Goal: Task Accomplishment & Management: Manage account settings

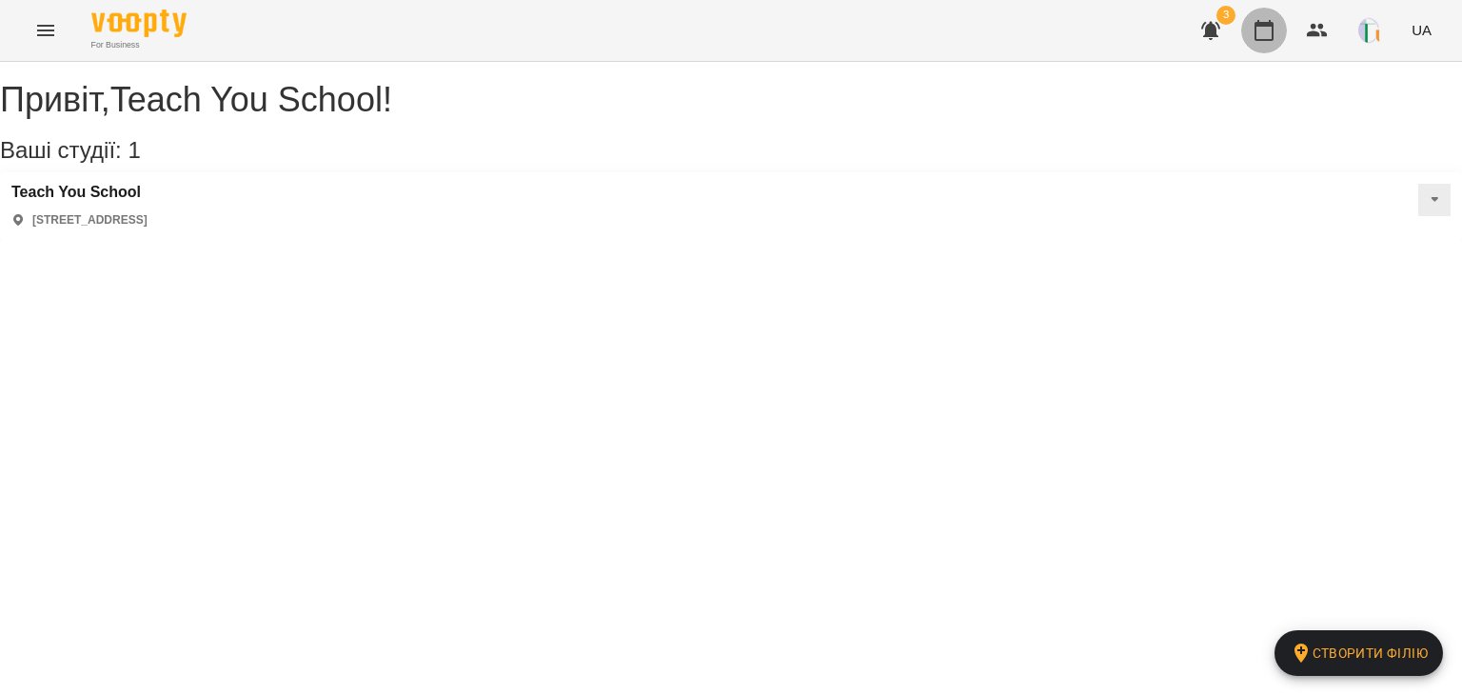
click at [1272, 35] on icon "button" at bounding box center [1264, 30] width 23 height 23
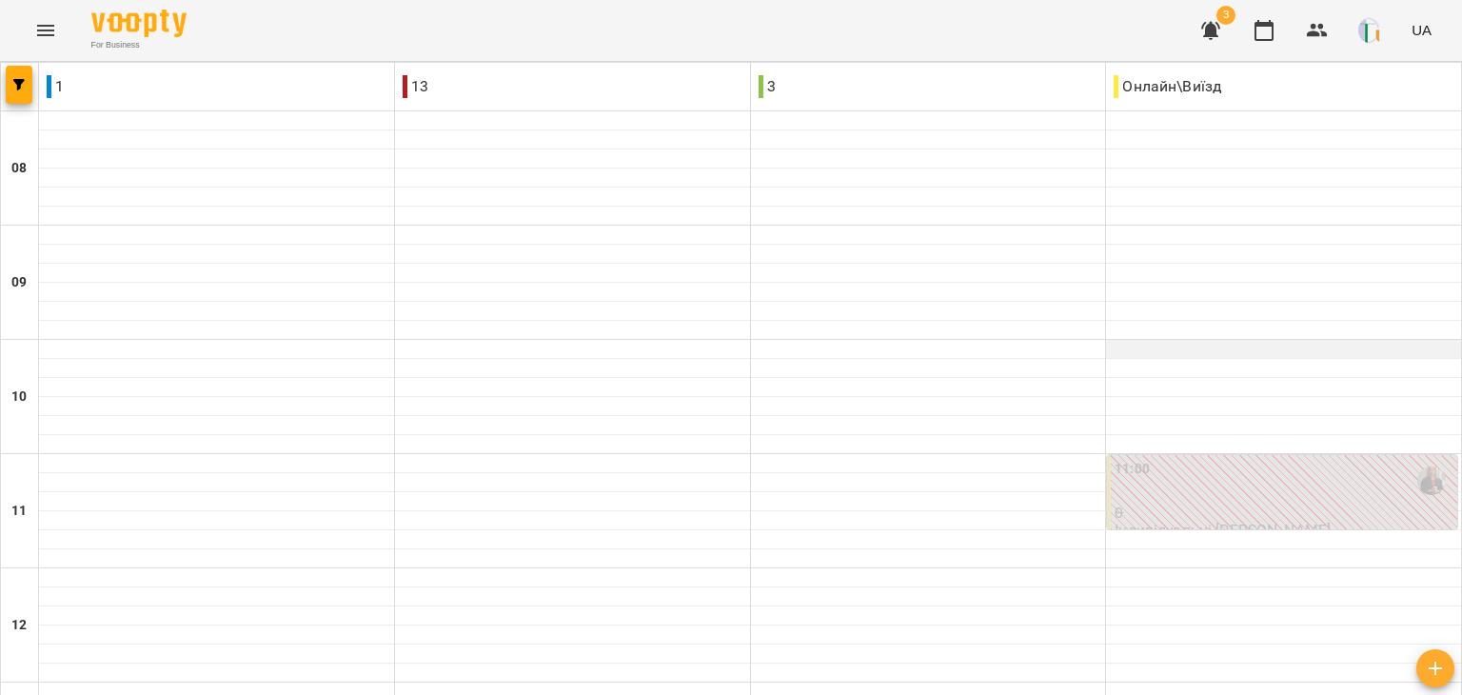
scroll to position [704, 0]
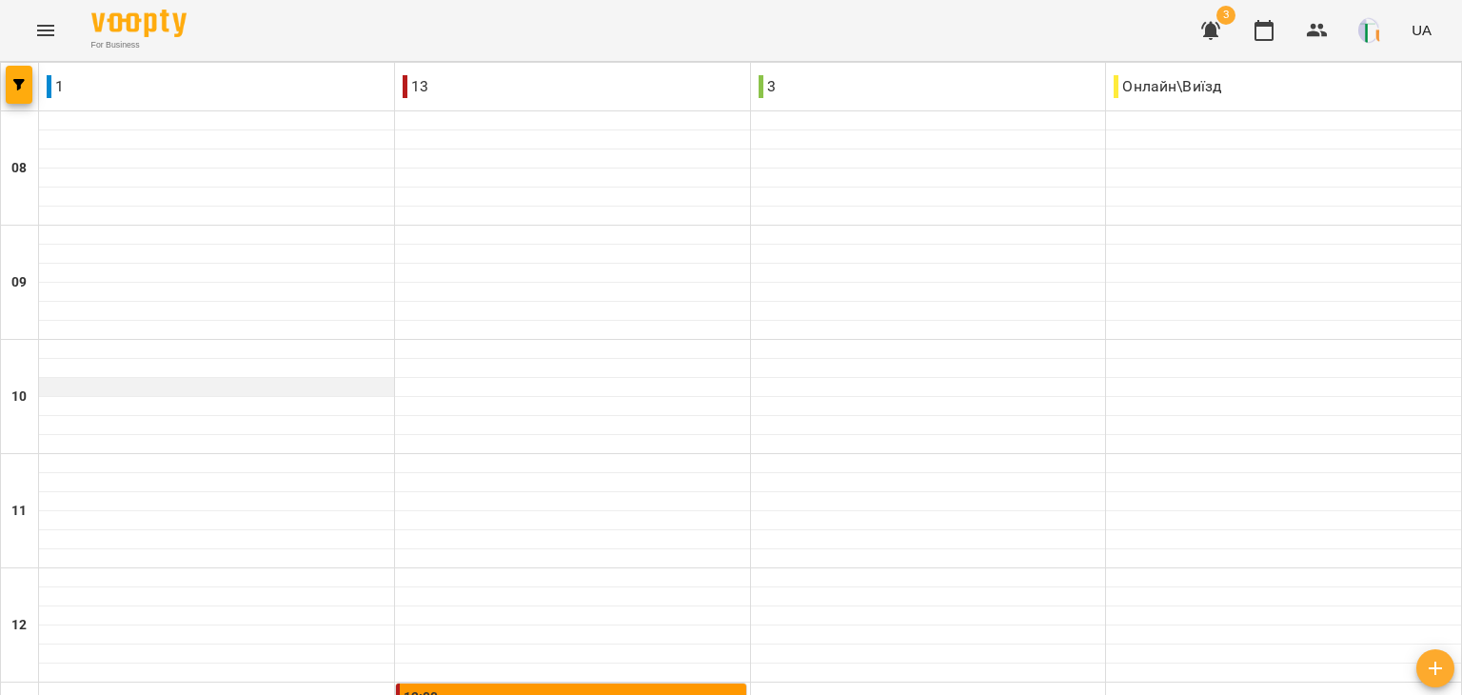
scroll to position [594, 0]
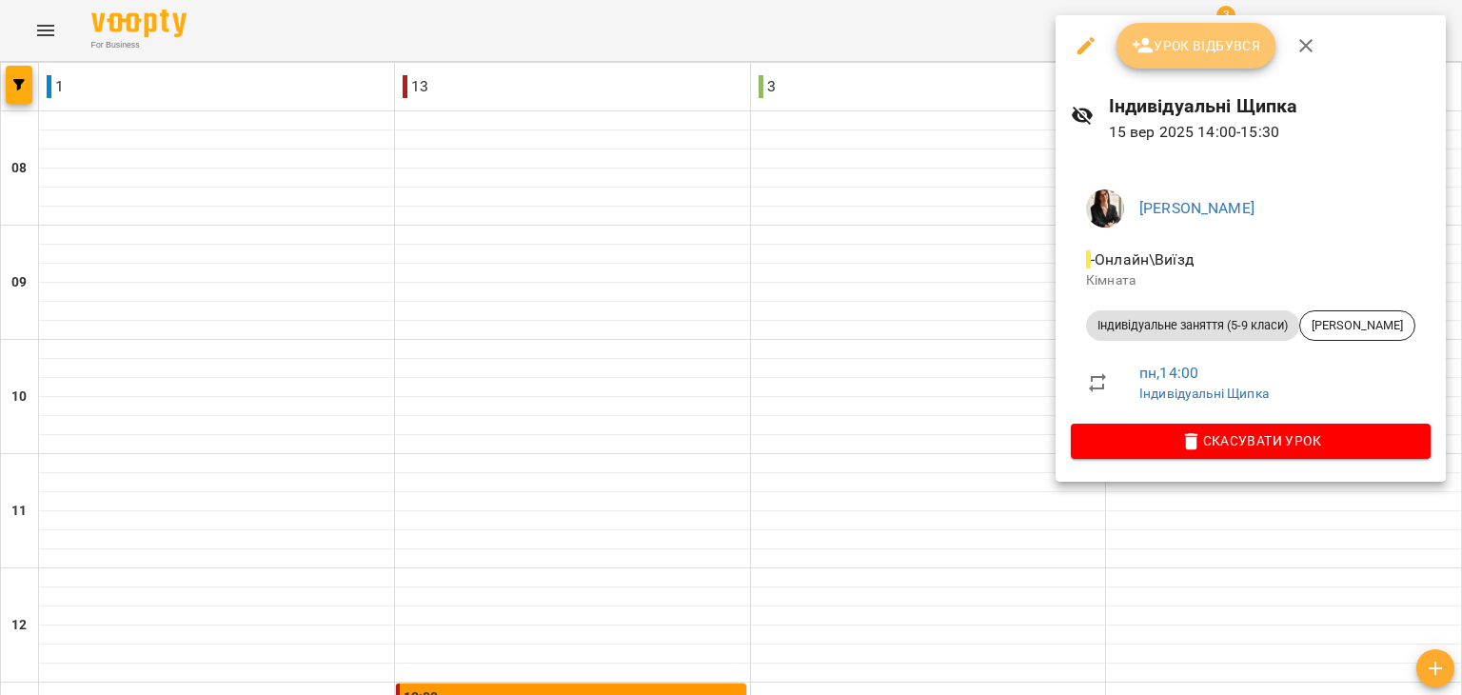
click at [1200, 47] on span "Урок відбувся" at bounding box center [1196, 45] width 129 height 23
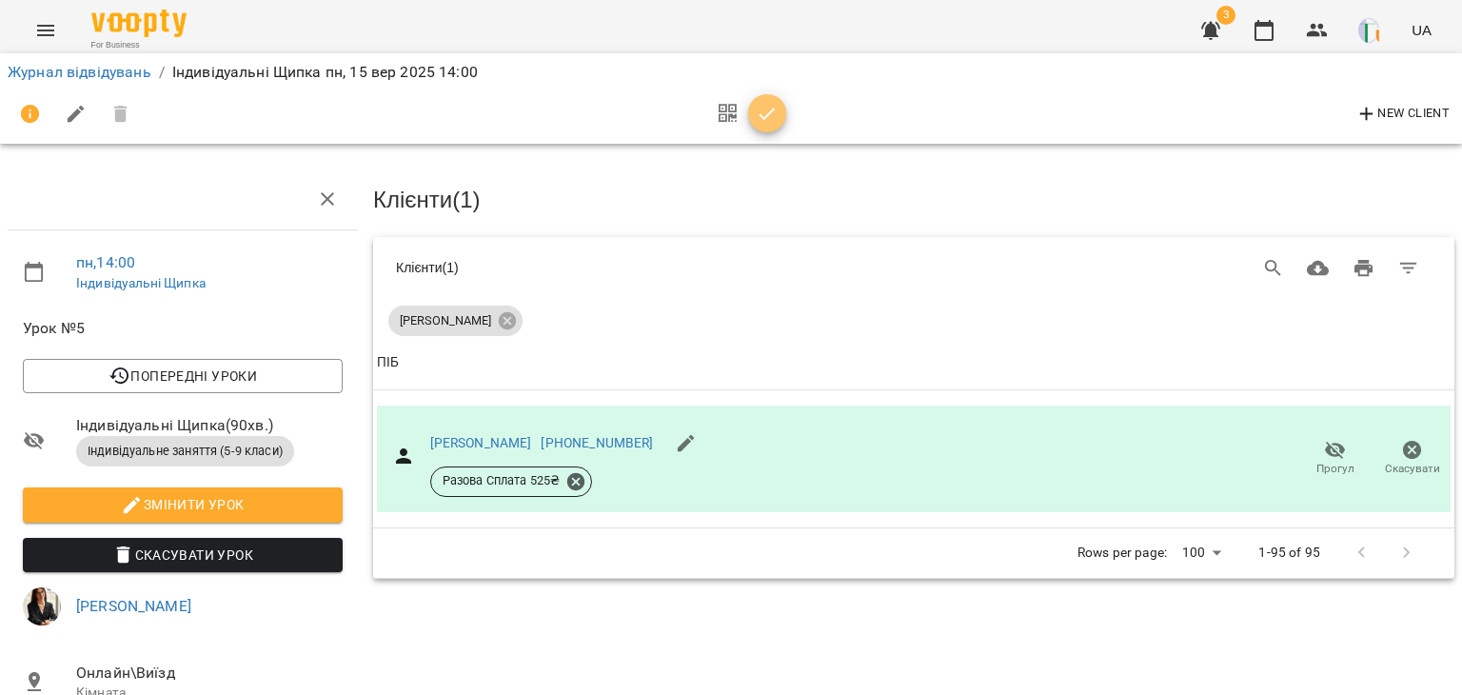
click at [769, 121] on icon "button" at bounding box center [767, 114] width 23 height 23
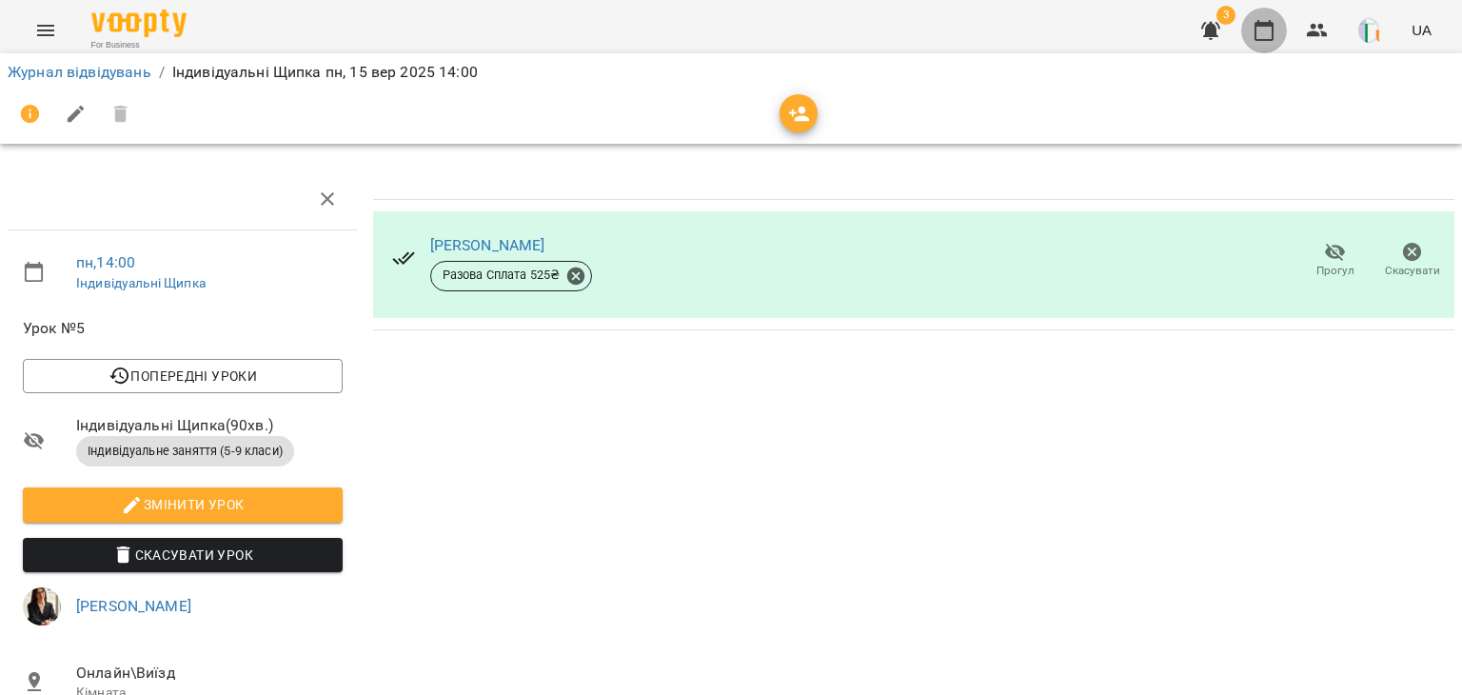
click at [1260, 42] on button "button" at bounding box center [1264, 31] width 46 height 46
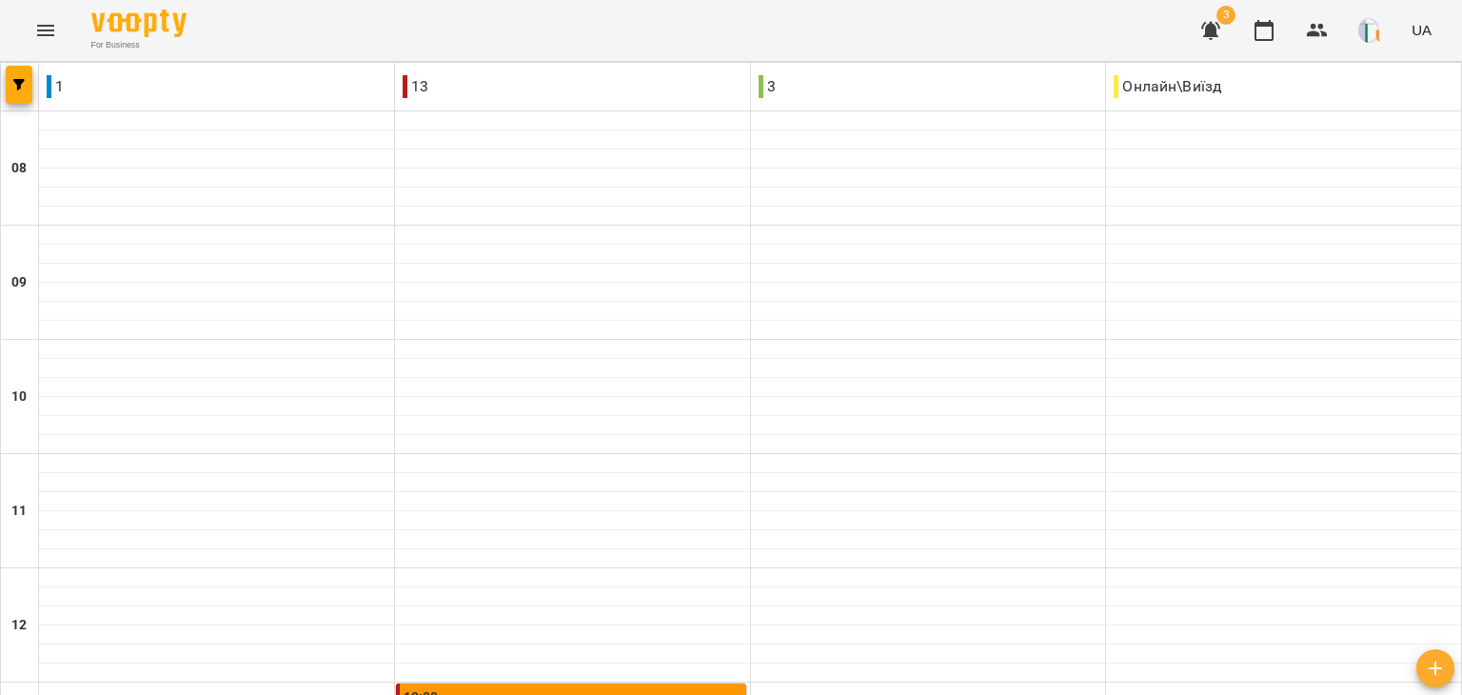
scroll to position [520, 0]
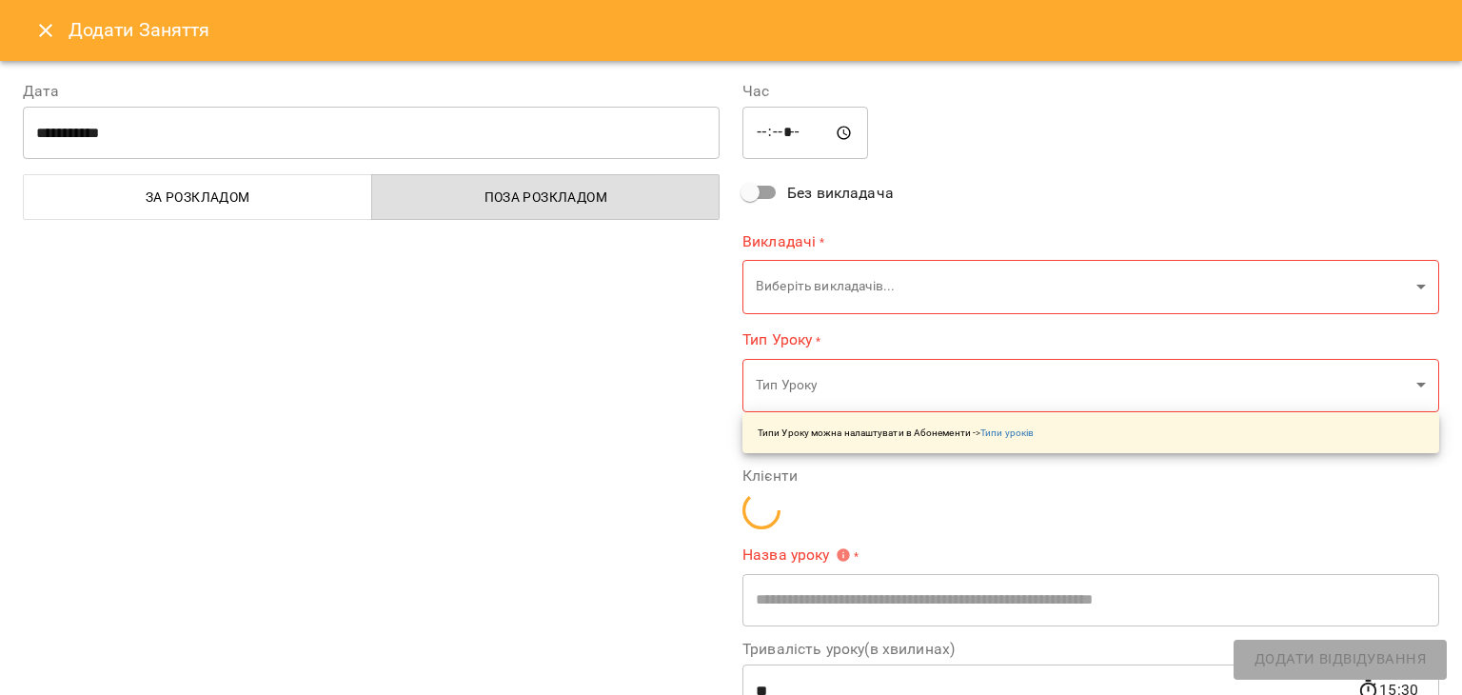
type input "**********"
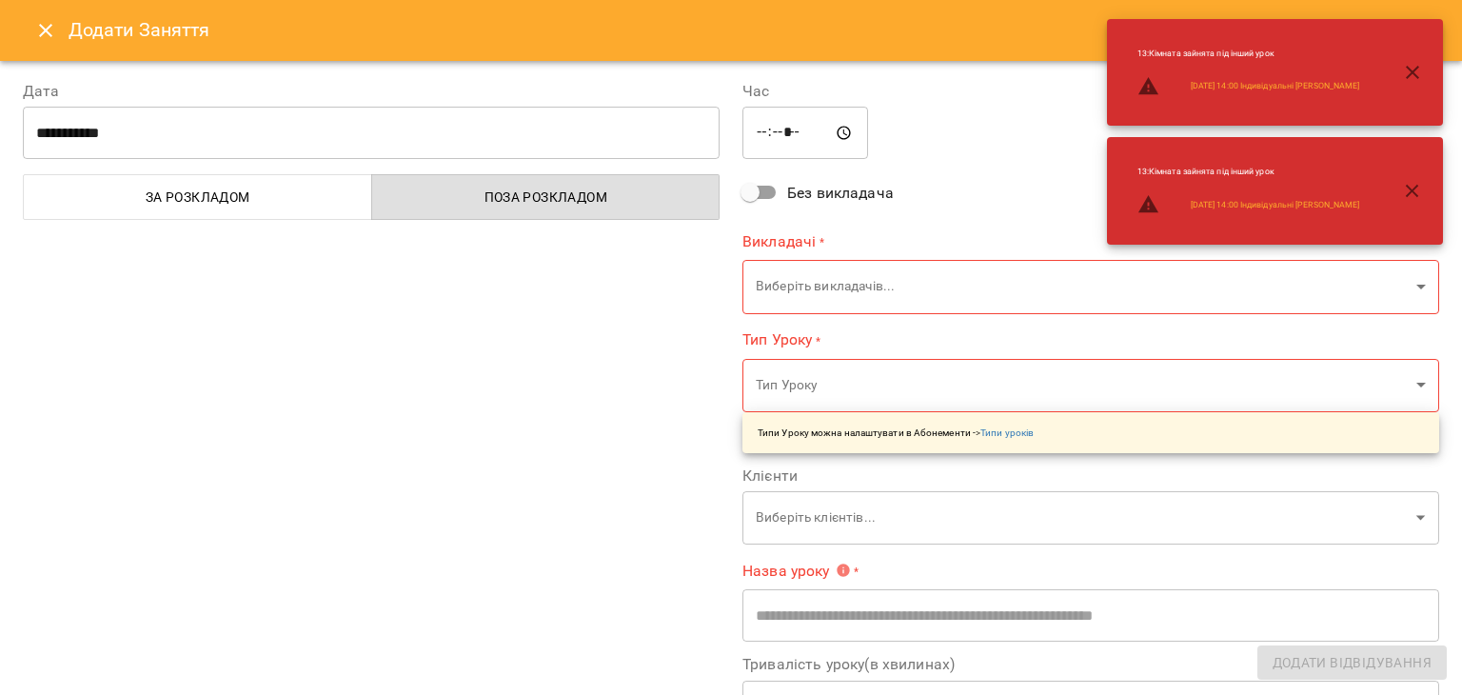
click at [920, 333] on label "Тип Уроку *" at bounding box center [1090, 340] width 697 height 22
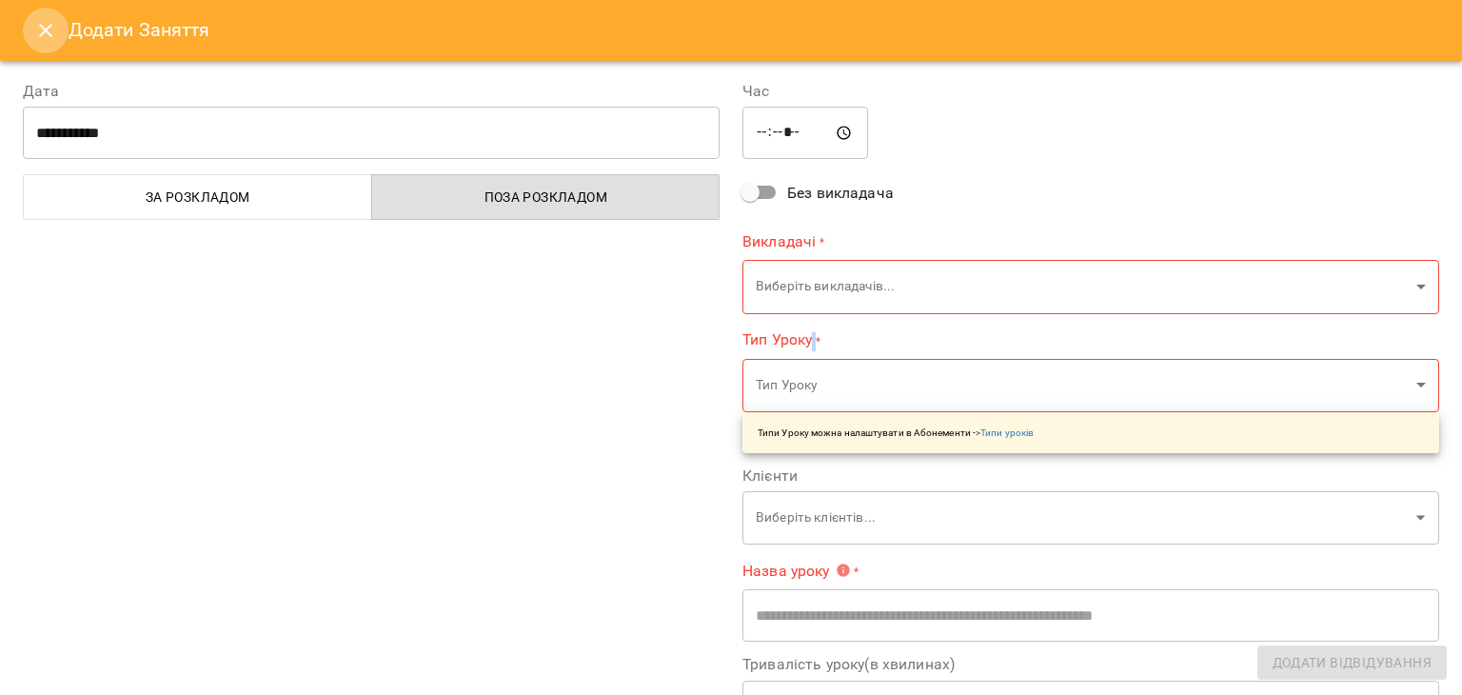
click at [50, 35] on icon "Close" at bounding box center [45, 30] width 23 height 23
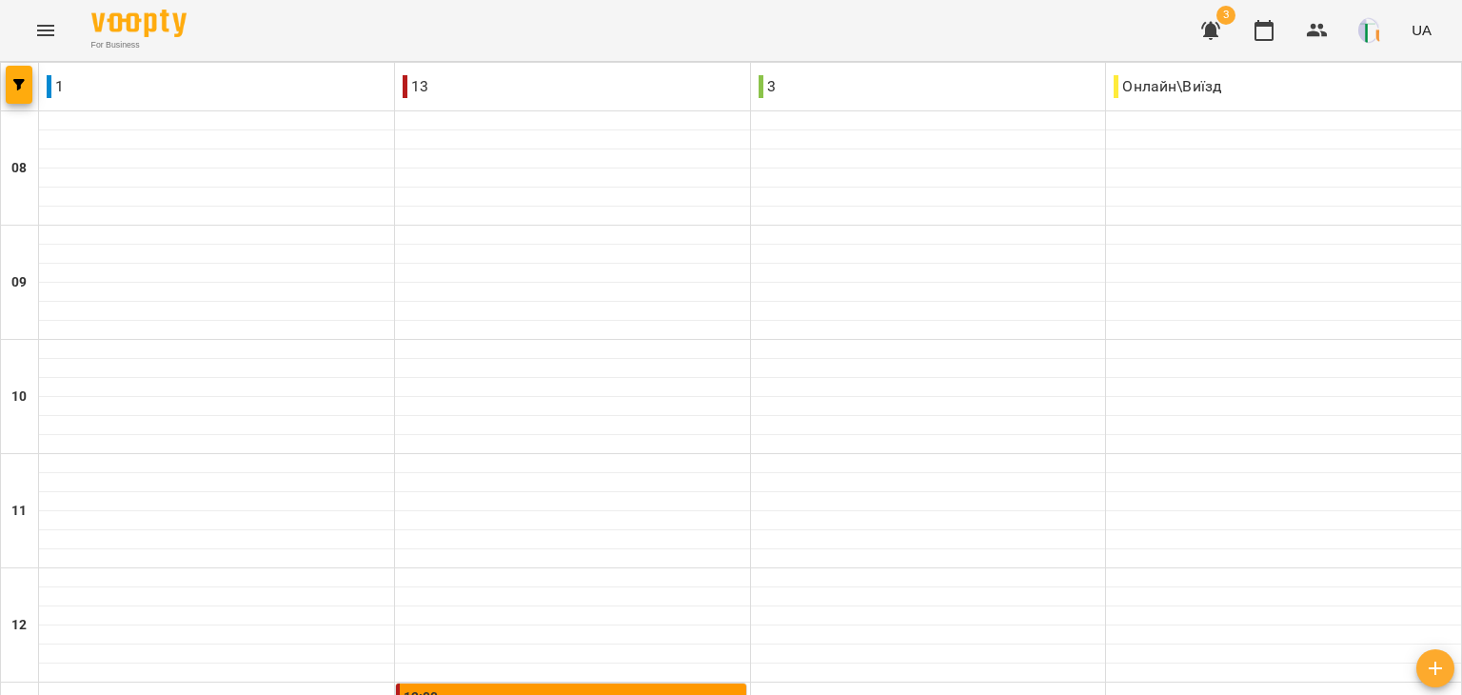
scroll to position [657, 0]
